Goal: Book appointment/travel/reservation

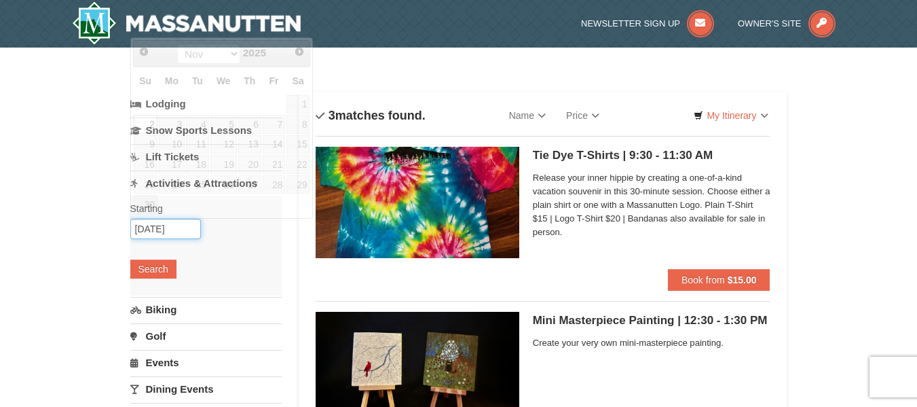
click at [149, 235] on input "[DATE]" at bounding box center [165, 229] width 71 height 20
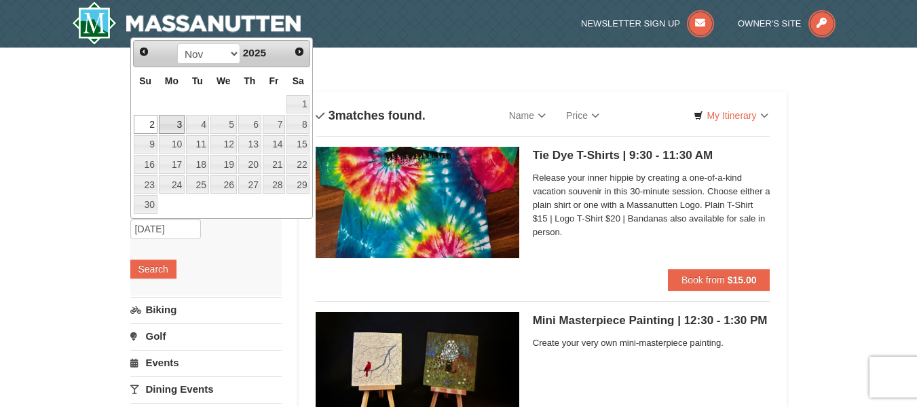
click at [179, 118] on link "3" at bounding box center [172, 124] width 26 height 19
type input "[DATE]"
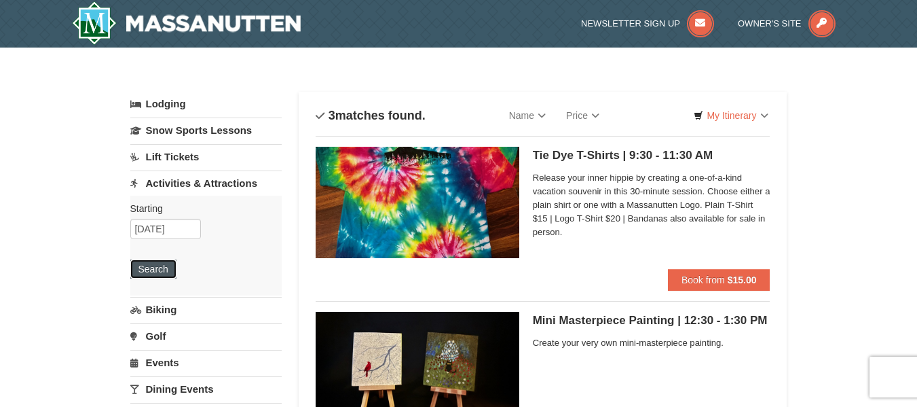
click at [153, 276] on button "Search" at bounding box center [153, 268] width 46 height 19
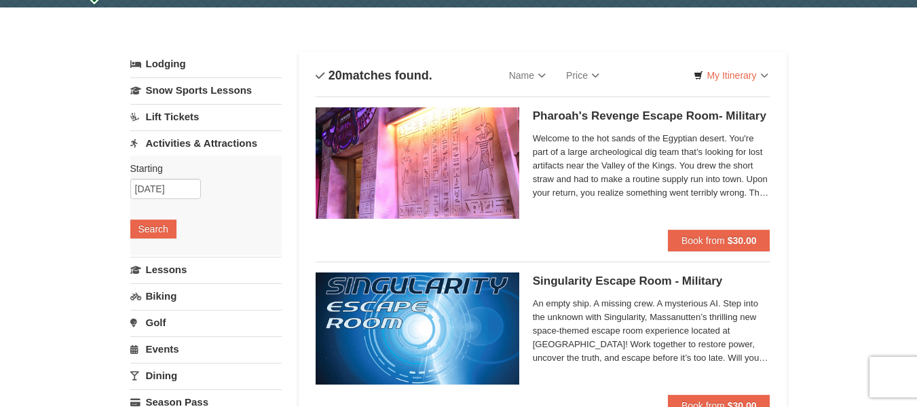
scroll to position [39, 0]
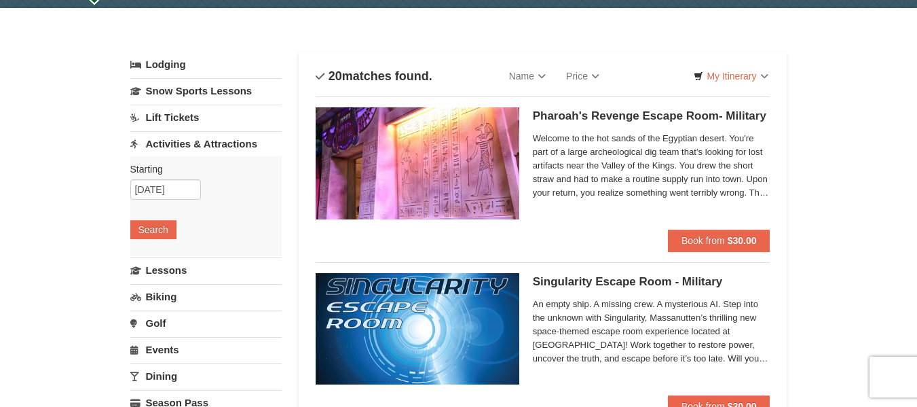
select select "10"
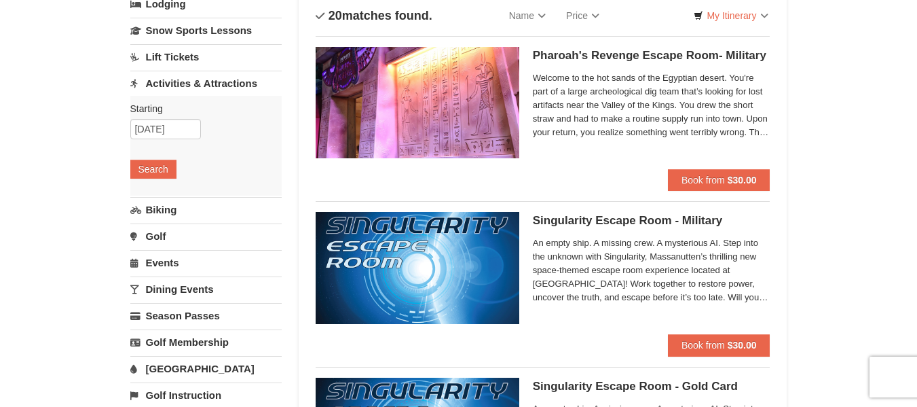
scroll to position [0, 0]
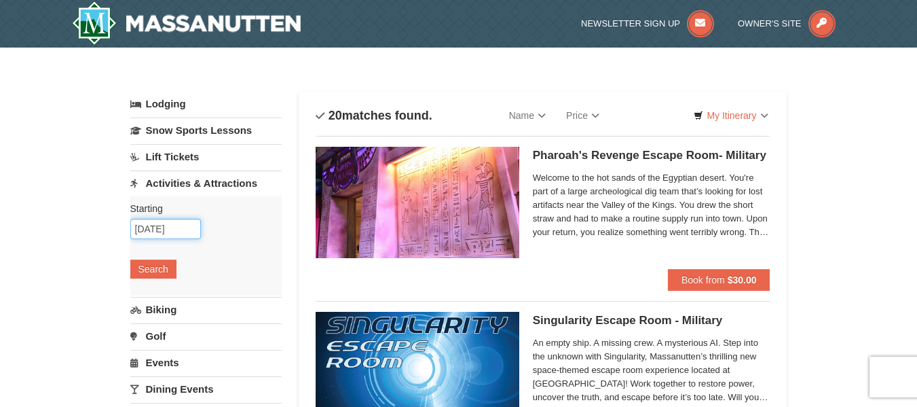
click at [170, 226] on input "[DATE]" at bounding box center [165, 229] width 71 height 20
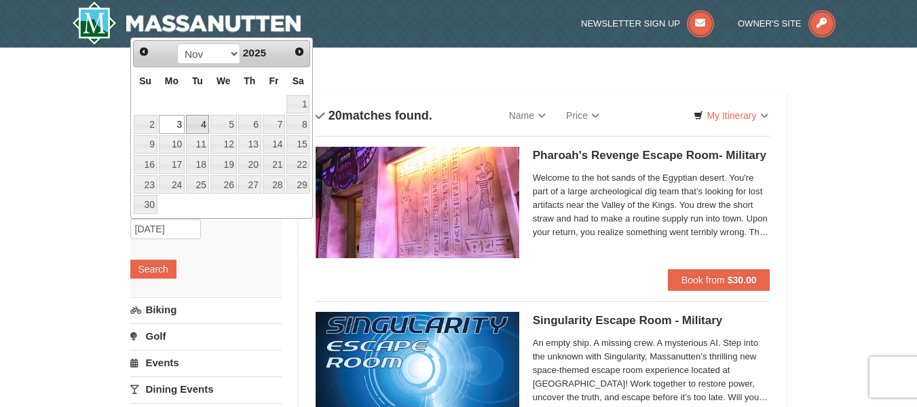
click at [203, 124] on link "4" at bounding box center [197, 124] width 23 height 19
type input "[DATE]"
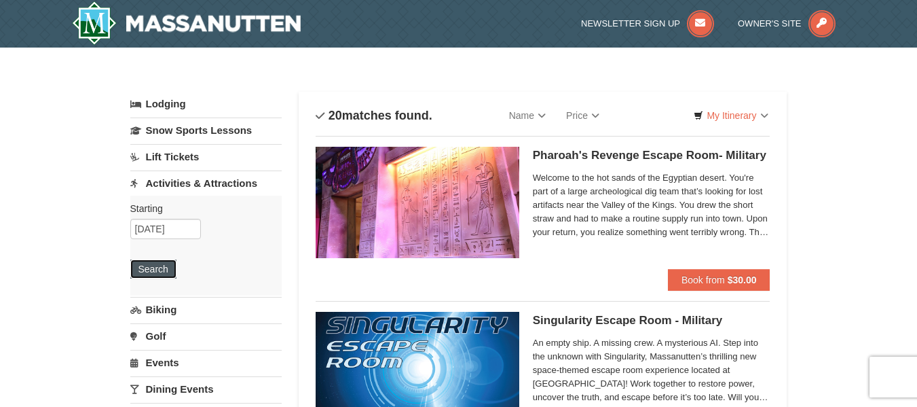
click at [152, 268] on button "Search" at bounding box center [153, 268] width 46 height 19
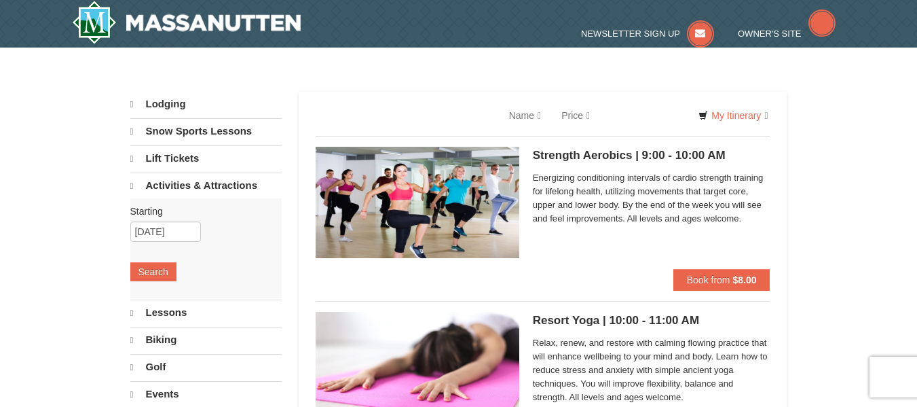
select select "10"
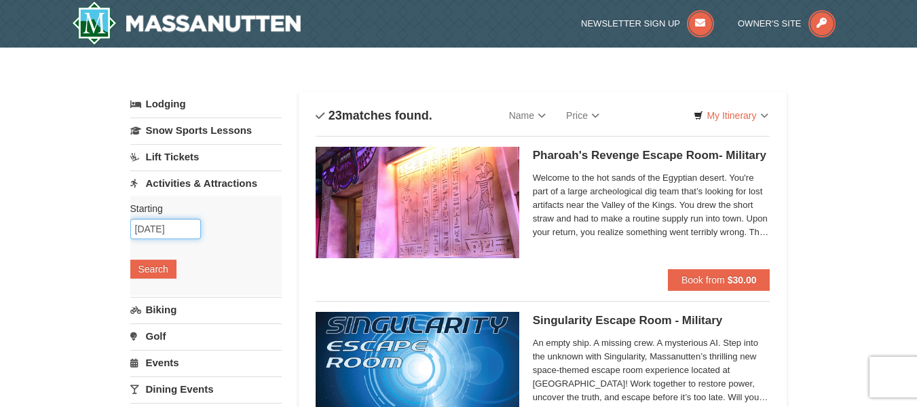
click at [174, 225] on input "[DATE]" at bounding box center [165, 229] width 71 height 20
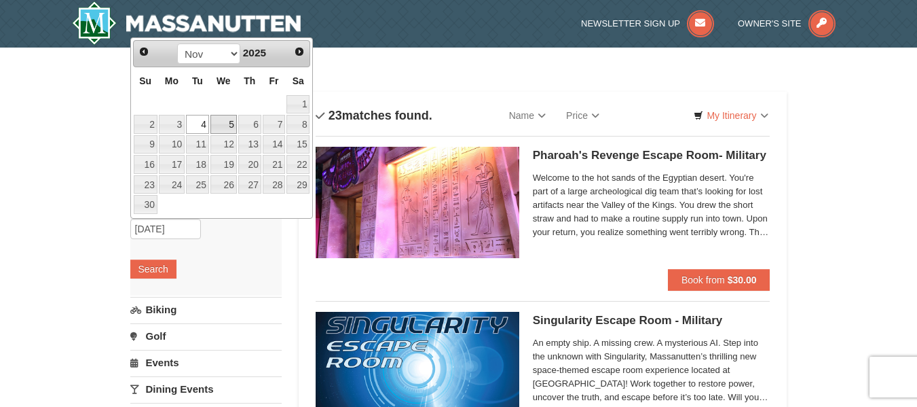
click at [224, 128] on link "5" at bounding box center [223, 124] width 26 height 19
type input "11/05/2025"
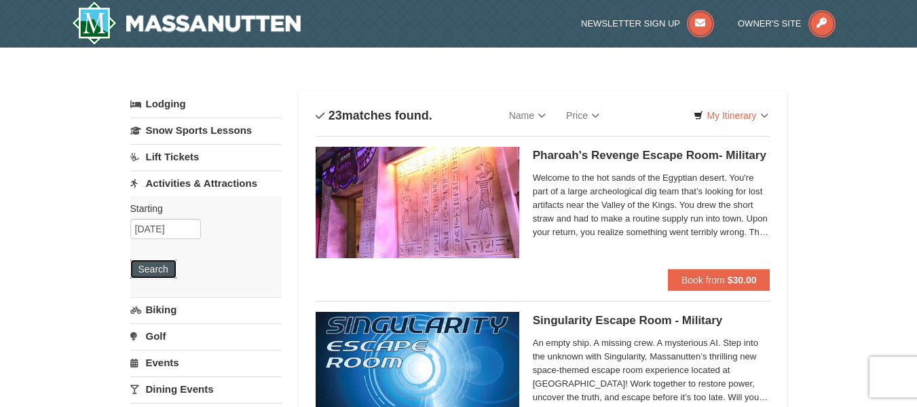
click at [155, 268] on button "Search" at bounding box center [153, 268] width 46 height 19
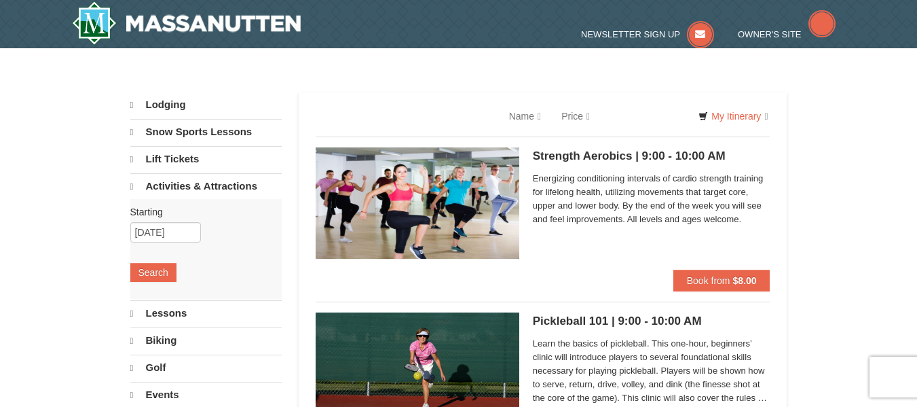
select select "10"
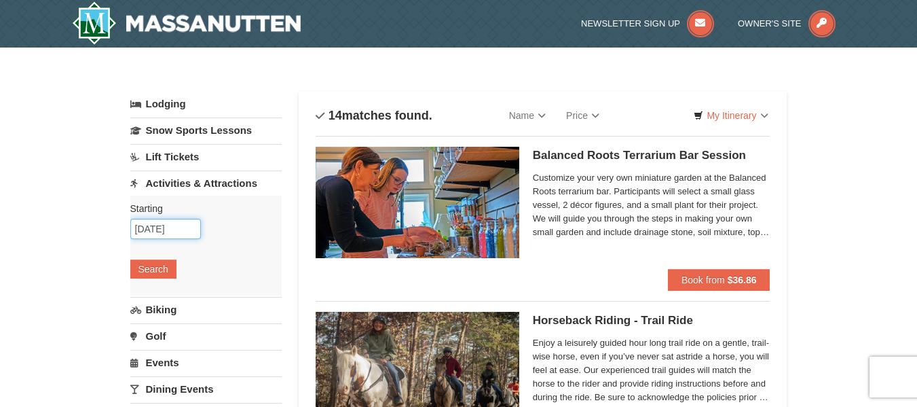
click at [145, 238] on input "11/05/2025" at bounding box center [165, 229] width 71 height 20
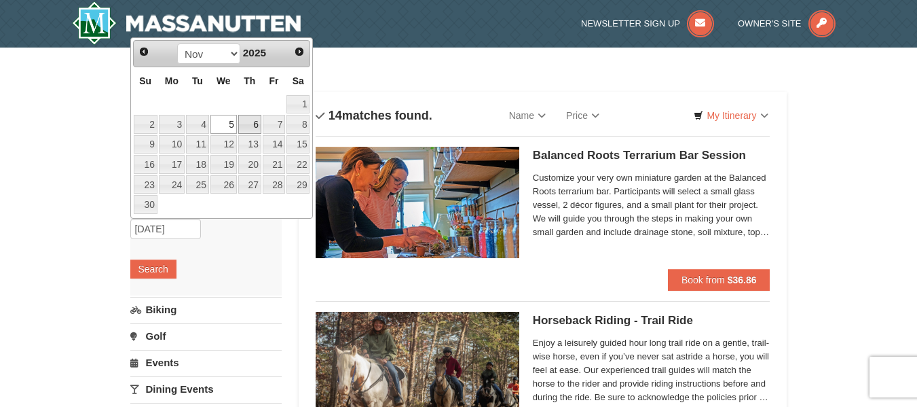
click at [248, 126] on link "6" at bounding box center [249, 124] width 23 height 19
type input "[DATE]"
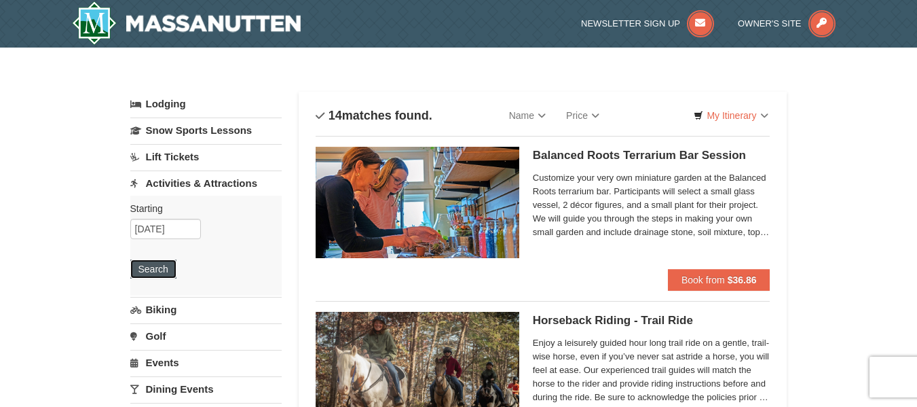
click at [152, 264] on button "Search" at bounding box center [153, 268] width 46 height 19
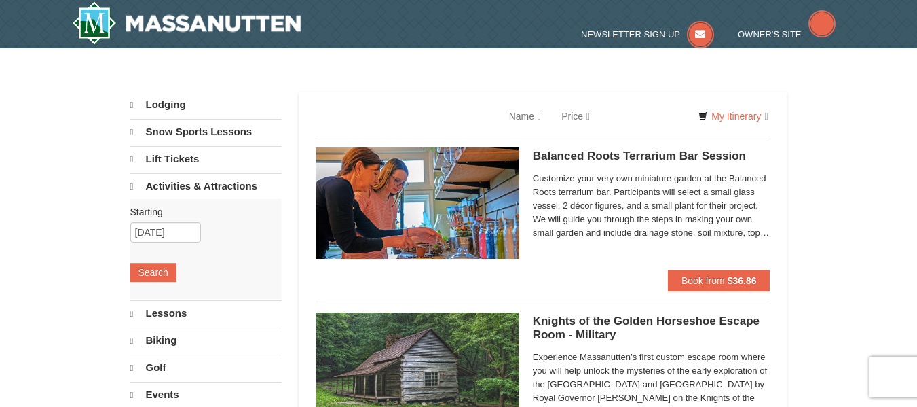
select select "10"
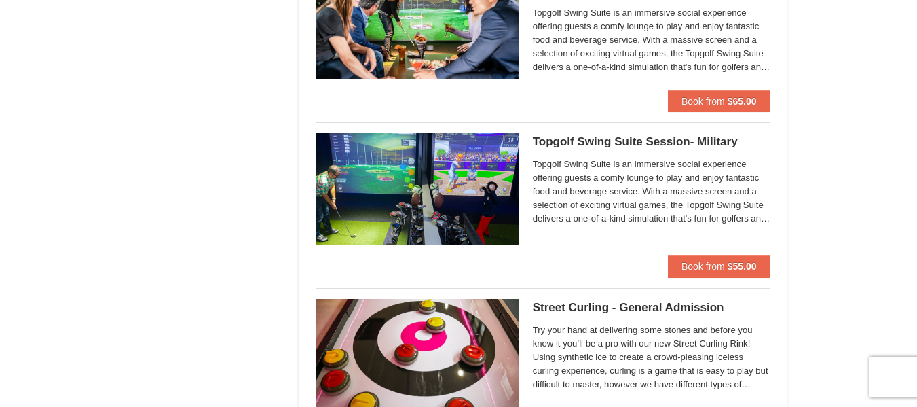
scroll to position [1011, 0]
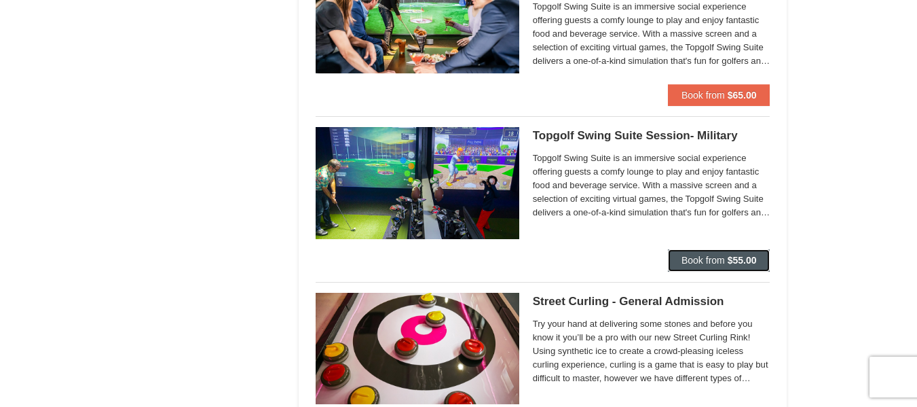
click at [721, 253] on button "Book from $55.00" at bounding box center [719, 260] width 102 height 22
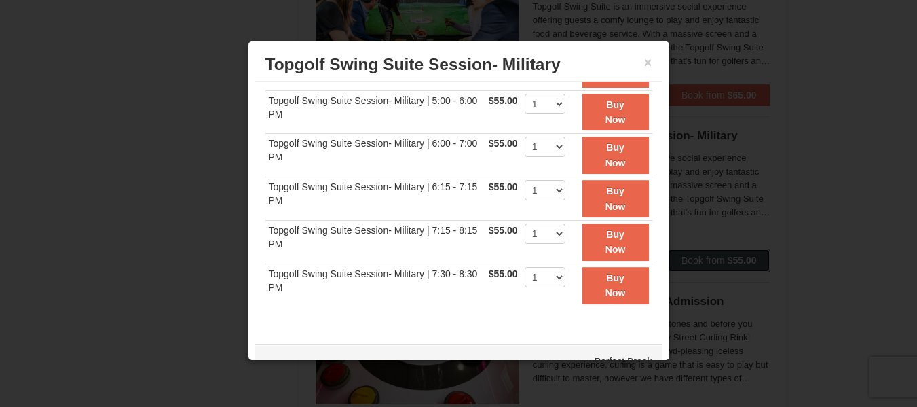
scroll to position [25, 0]
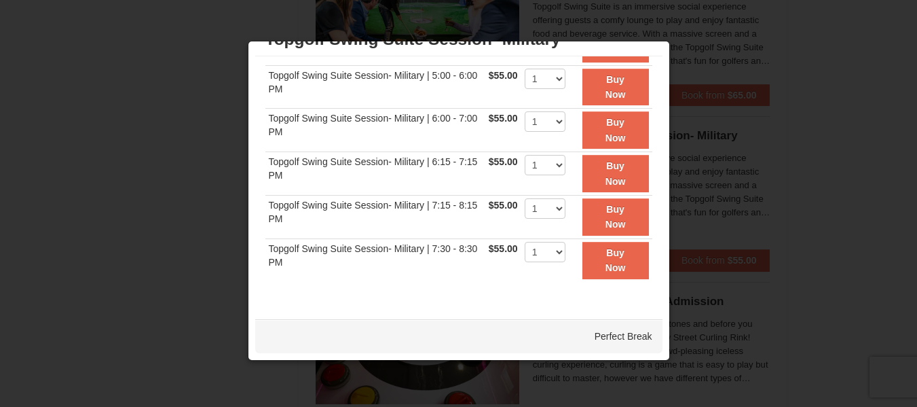
click at [138, 150] on div at bounding box center [458, 203] width 917 height 407
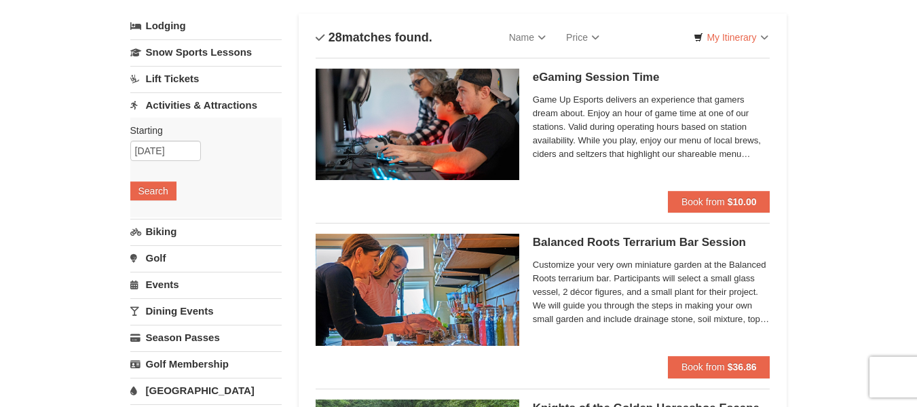
scroll to position [0, 0]
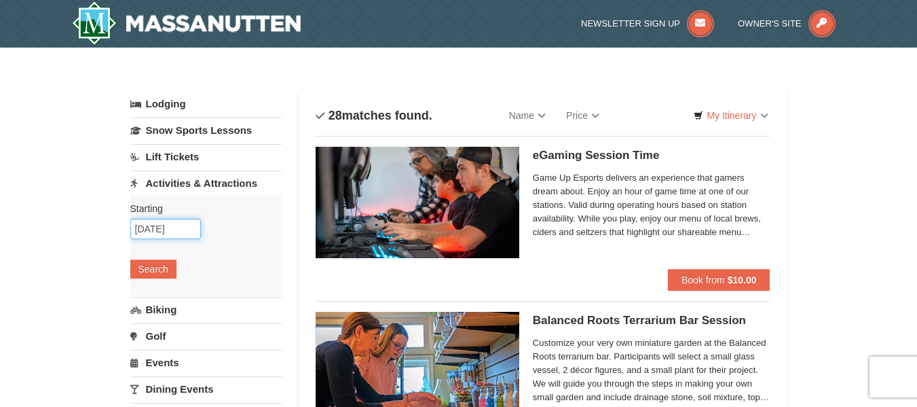
click at [155, 223] on input "11/06/2025" at bounding box center [165, 229] width 71 height 20
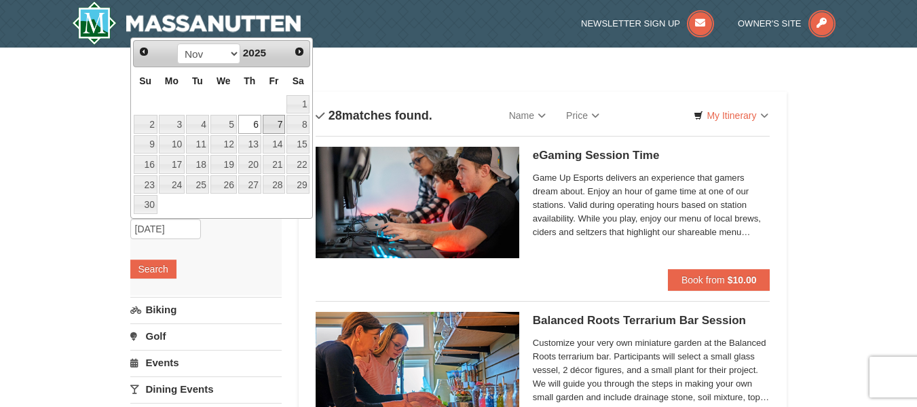
click at [280, 123] on link "7" at bounding box center [274, 124] width 23 height 19
type input "[DATE]"
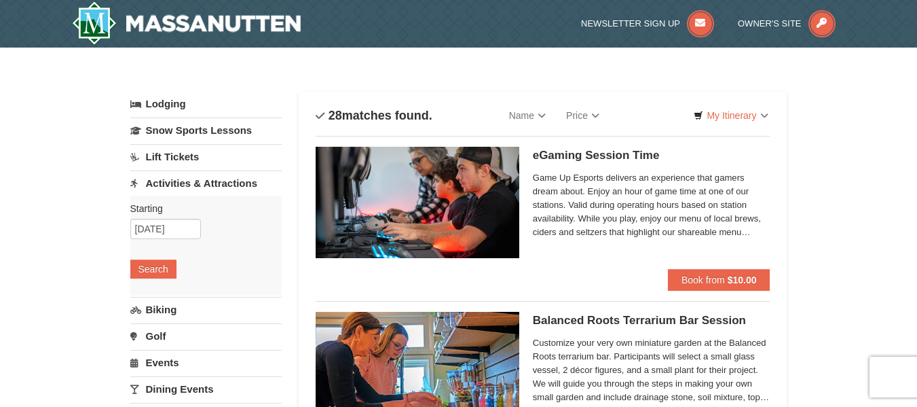
click at [168, 279] on div "Starting Please format dates MM/DD/YYYY Please format dates MM/DD/YYYY 11/07/20…" at bounding box center [205, 245] width 151 height 100
click at [166, 271] on button "Search" at bounding box center [153, 268] width 46 height 19
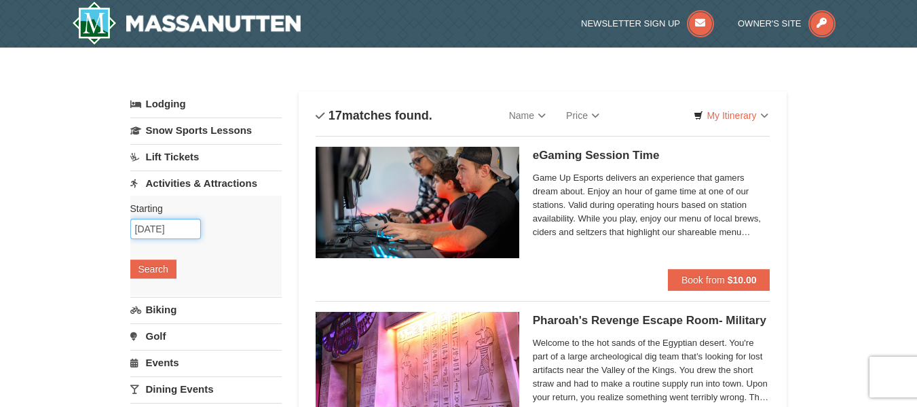
click at [144, 229] on input "[DATE]" at bounding box center [165, 229] width 71 height 20
